Goal: Find specific page/section: Find specific page/section

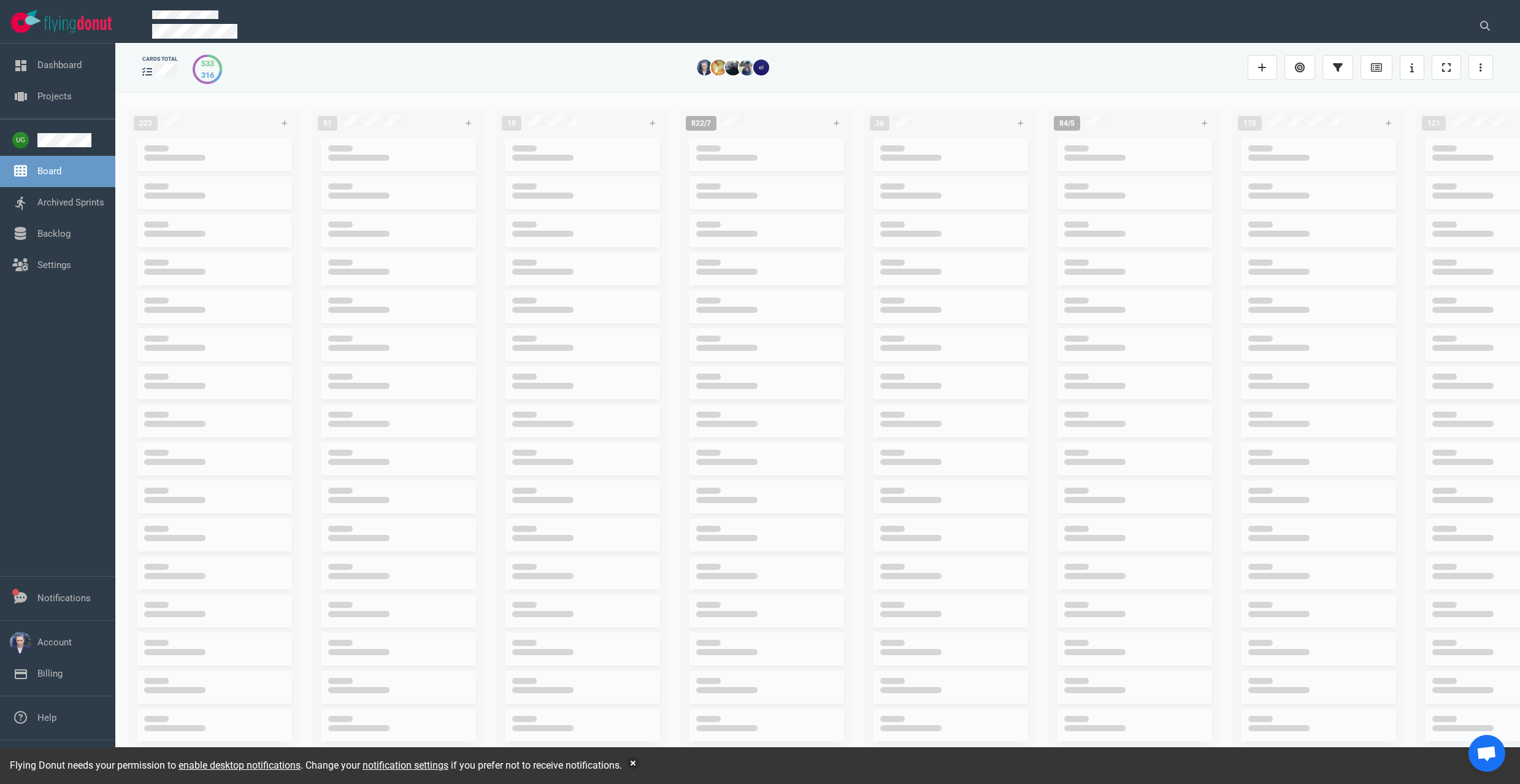
click at [1508, 19] on div at bounding box center [824, 21] width 1375 height 43
click at [1479, 24] on button at bounding box center [1484, 25] width 31 height 24
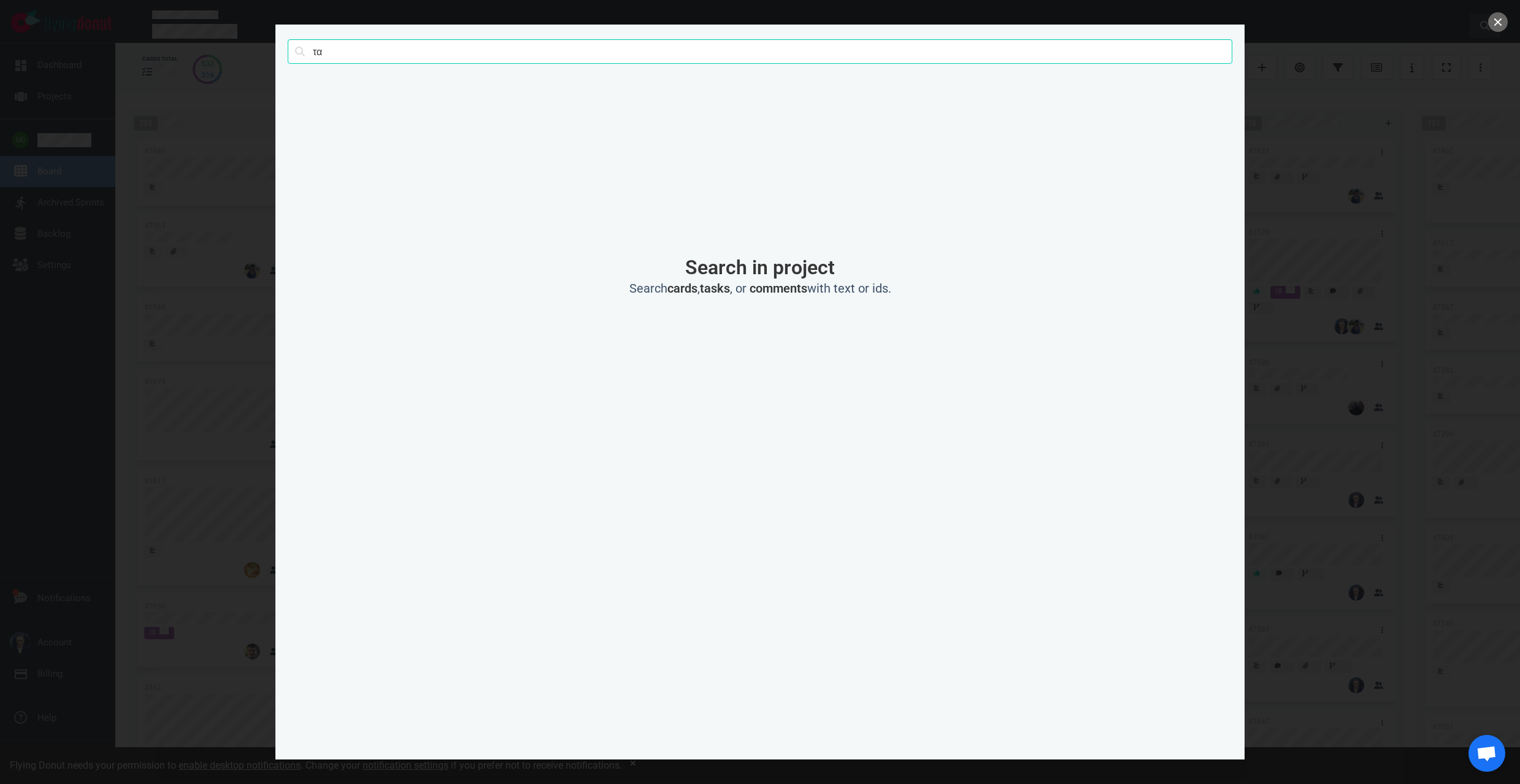
type input "τ"
click button "Search" at bounding box center [0, 0] width 0 height 0
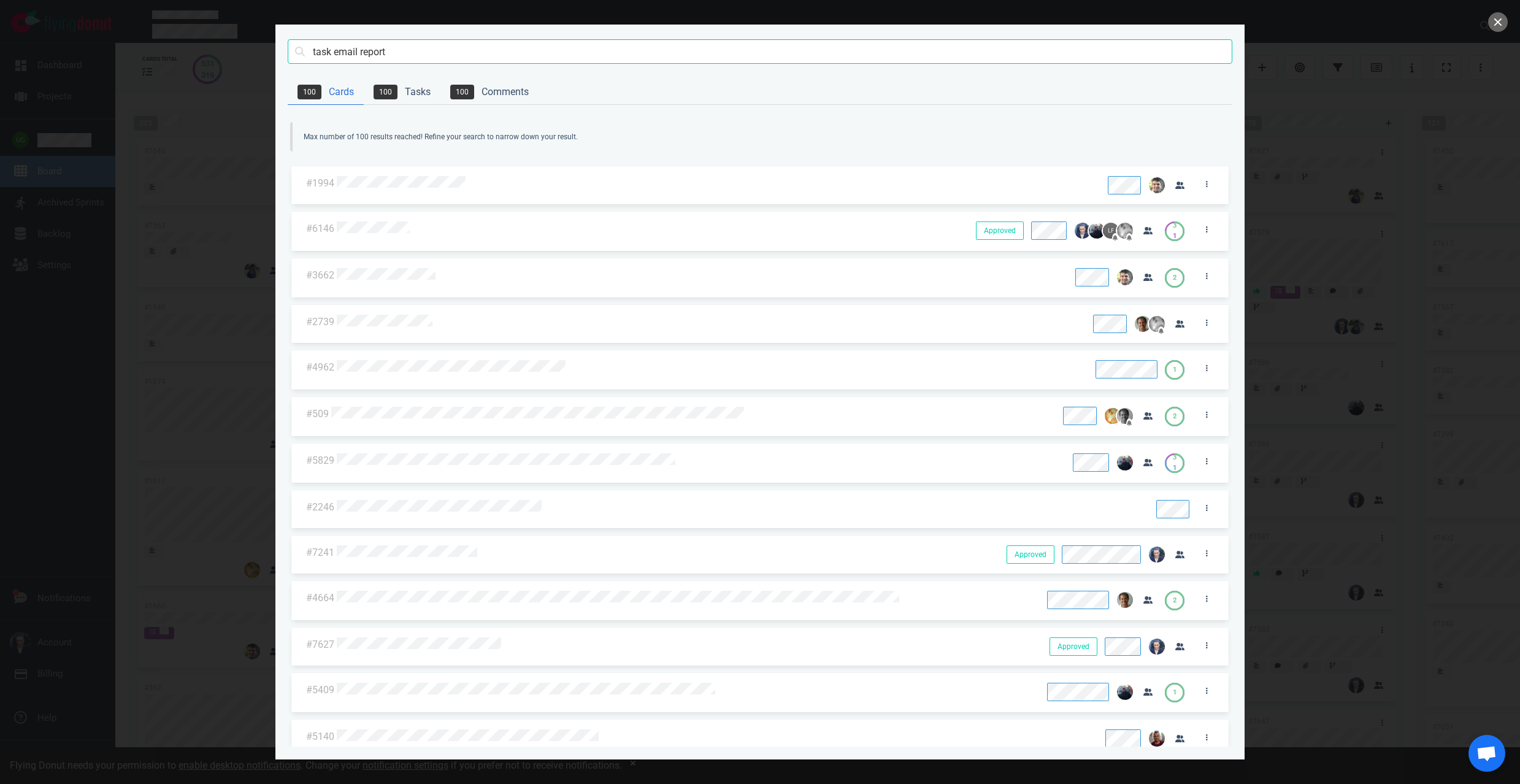
click at [344, 50] on input "task email report" at bounding box center [760, 52] width 944 height 24
click button "Search" at bounding box center [0, 0] width 0 height 0
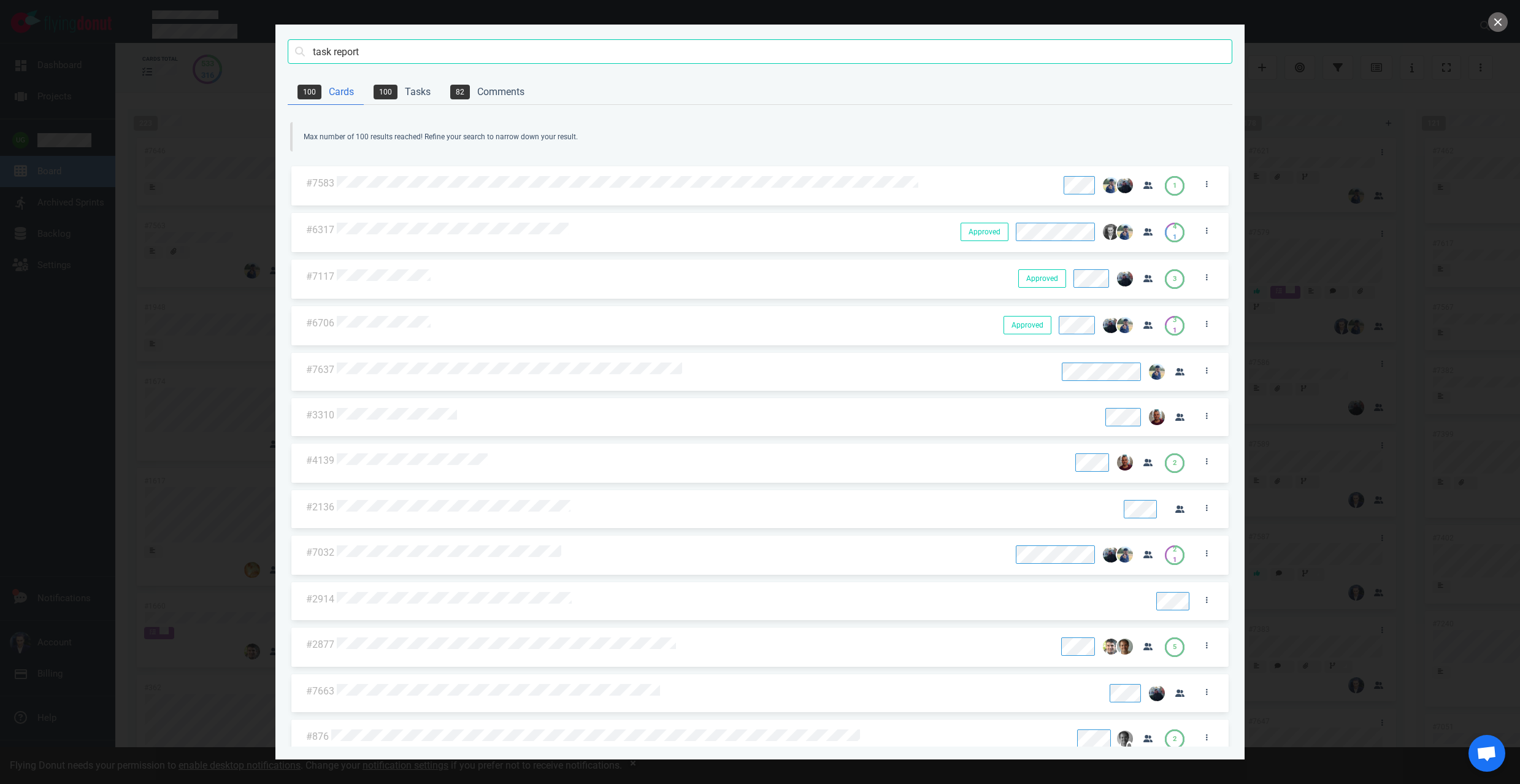
click at [363, 48] on input "task report" at bounding box center [760, 52] width 944 height 24
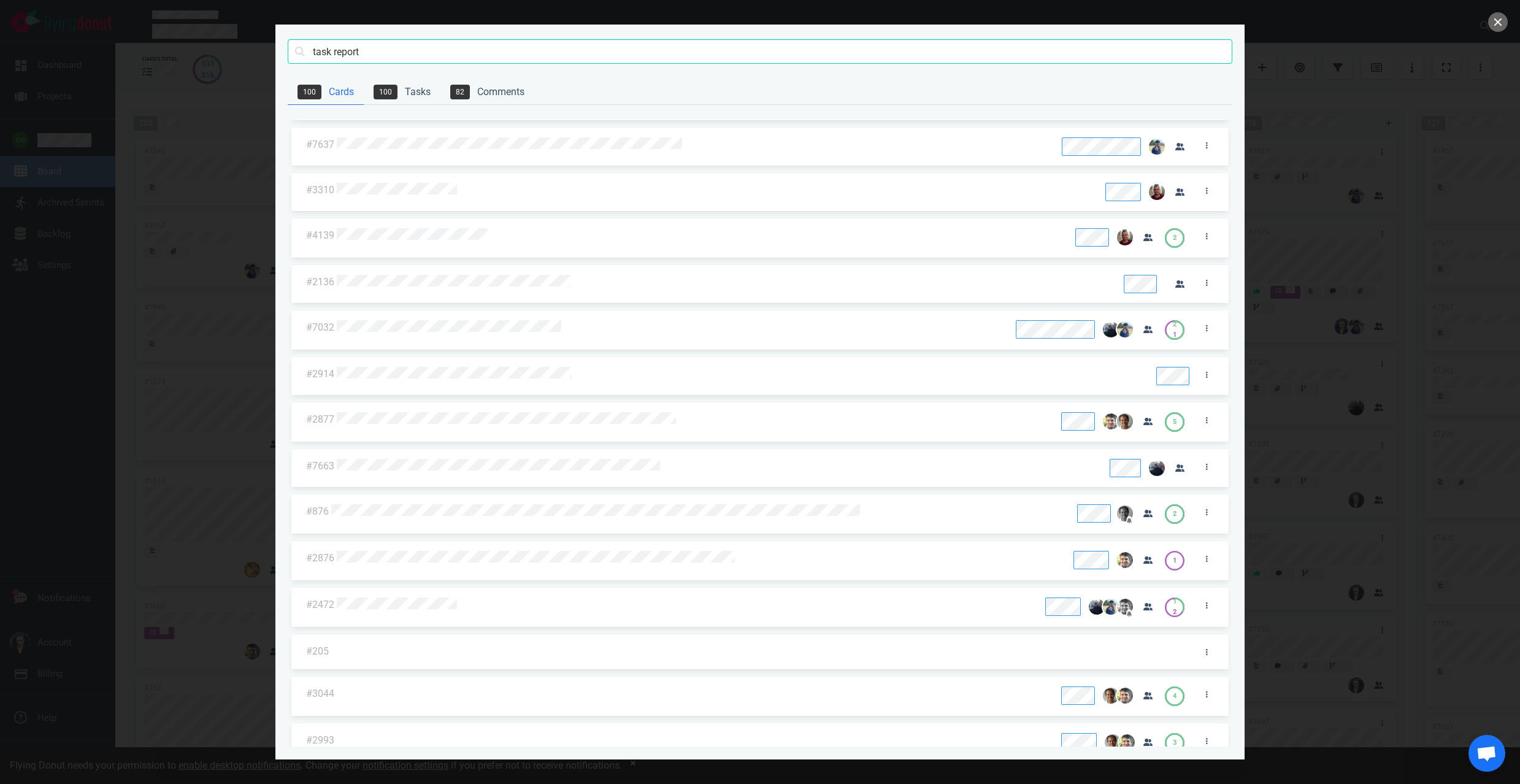
scroll to position [288, 0]
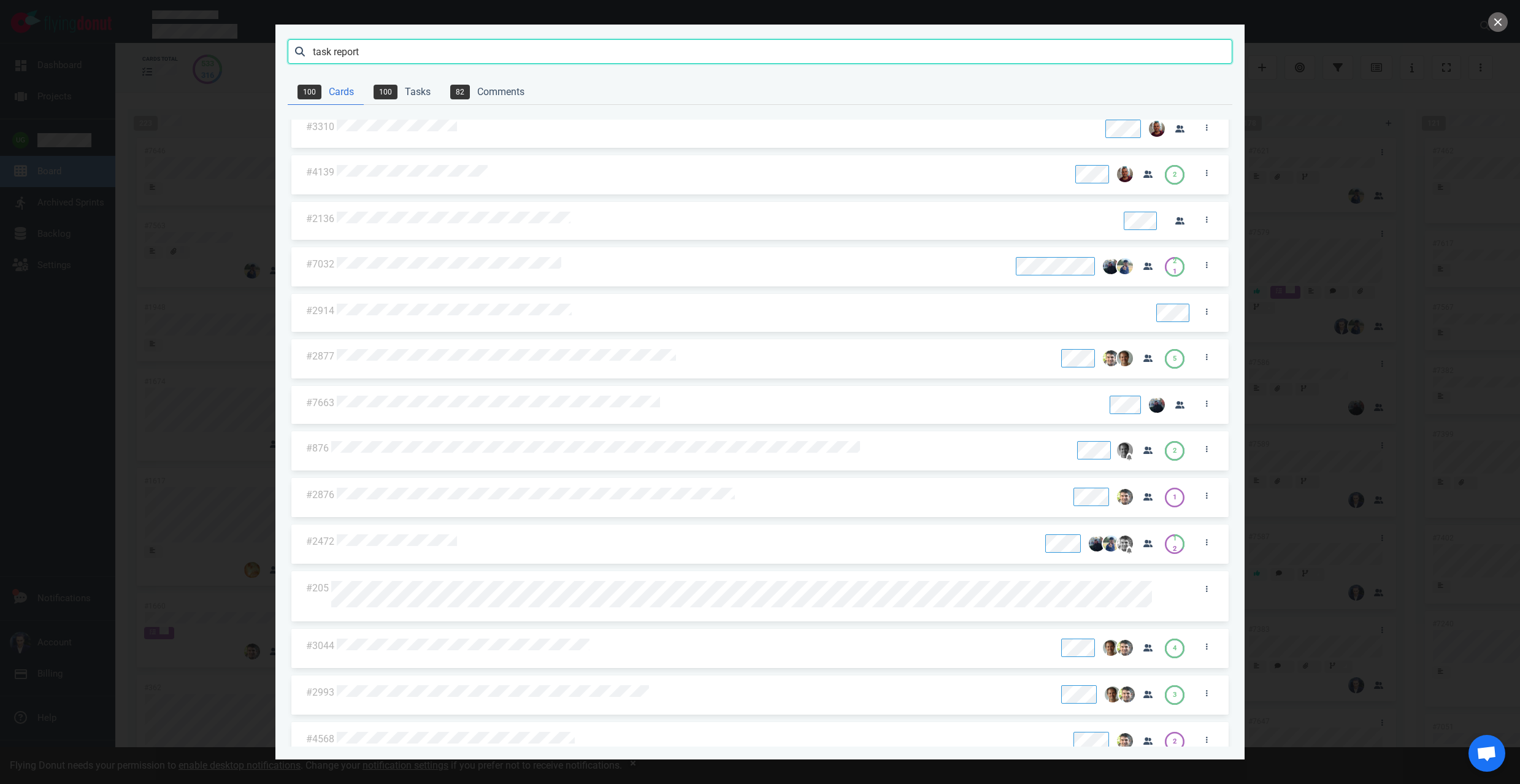
click at [504, 48] on input "task report" at bounding box center [760, 52] width 944 height 24
type input "7627"
click button "Search" at bounding box center [0, 0] width 0 height 0
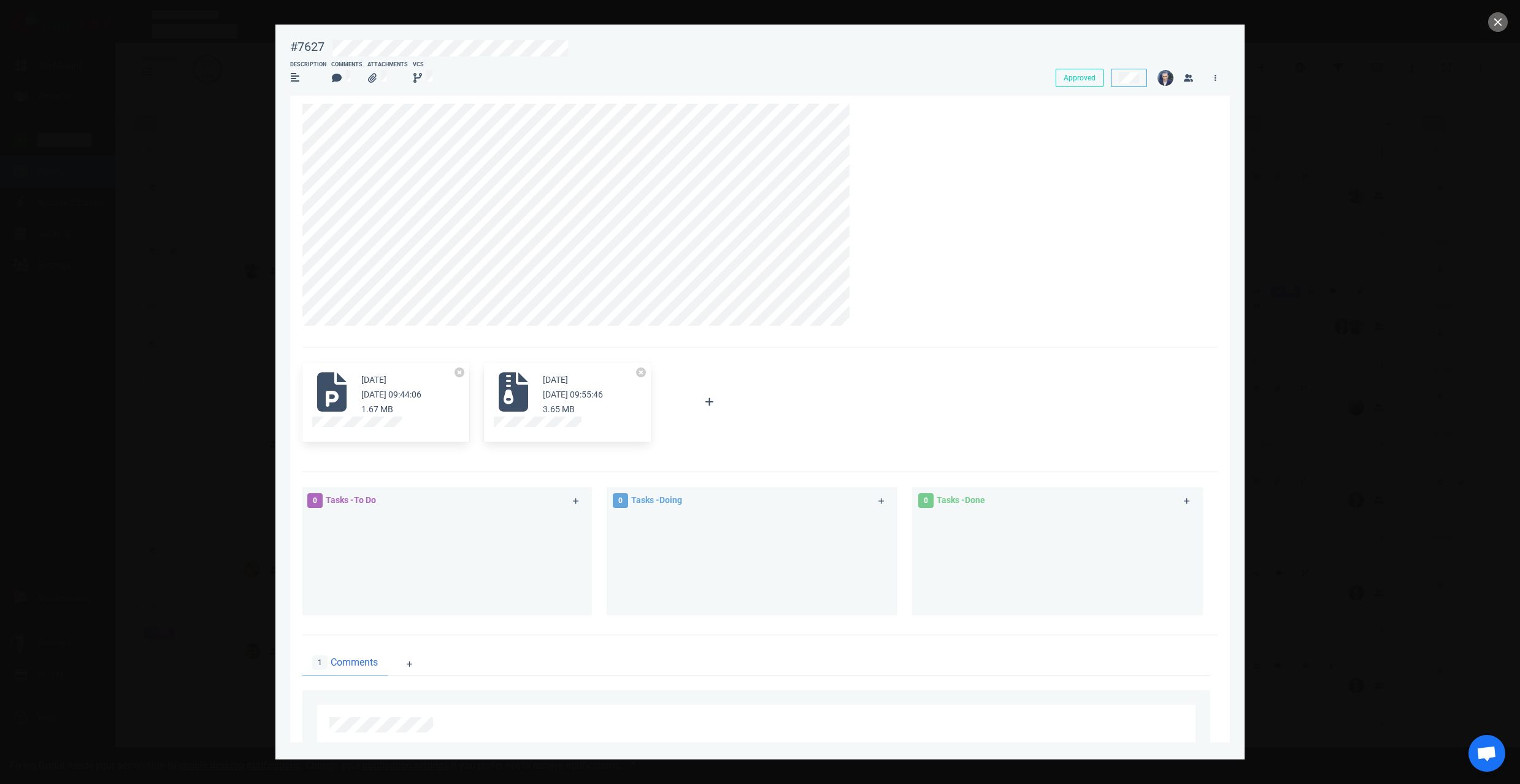
scroll to position [215, 0]
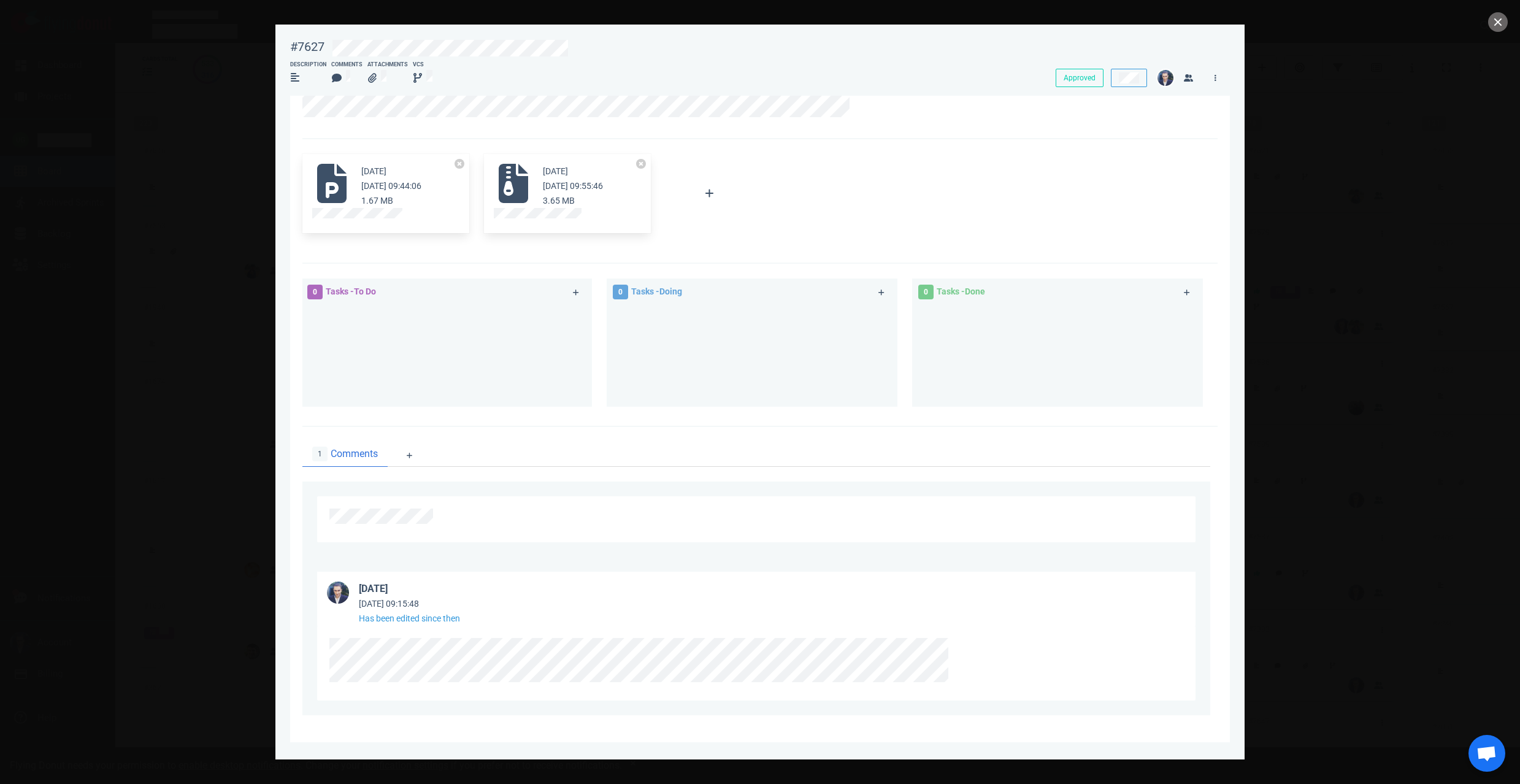
click at [710, 604] on article "[DATE] [DATE] 09:15:48 Has been edited since then" at bounding box center [756, 599] width 878 height 54
